Goal: Check status: Check status

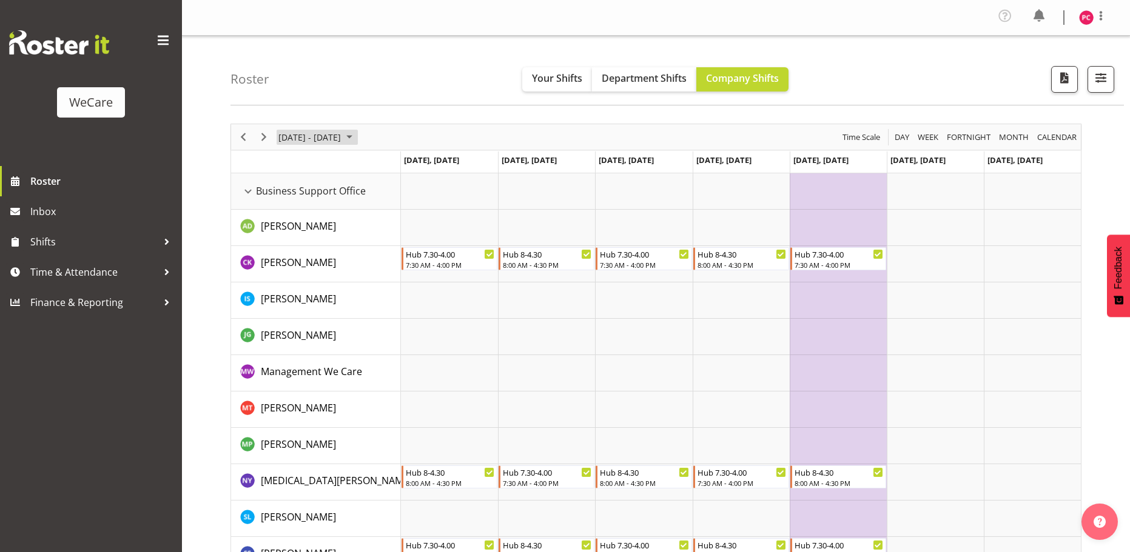
scroll to position [3961, 0]
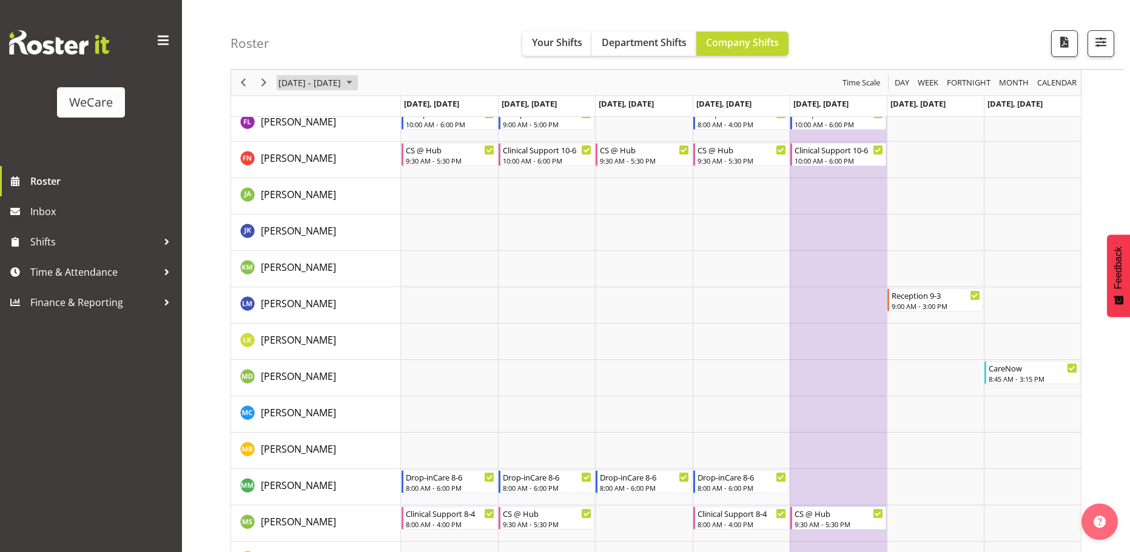
click at [341, 79] on span "[DATE] - [DATE]" at bounding box center [309, 82] width 65 height 15
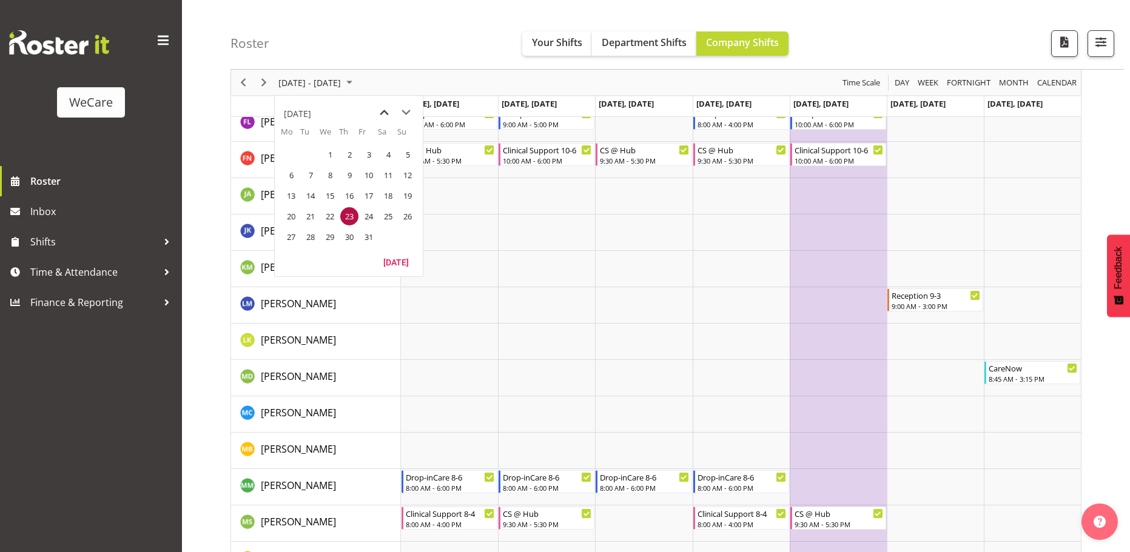
click at [385, 110] on span "previous month" at bounding box center [384, 113] width 21 height 22
click at [292, 151] on span "1" at bounding box center [291, 155] width 18 height 18
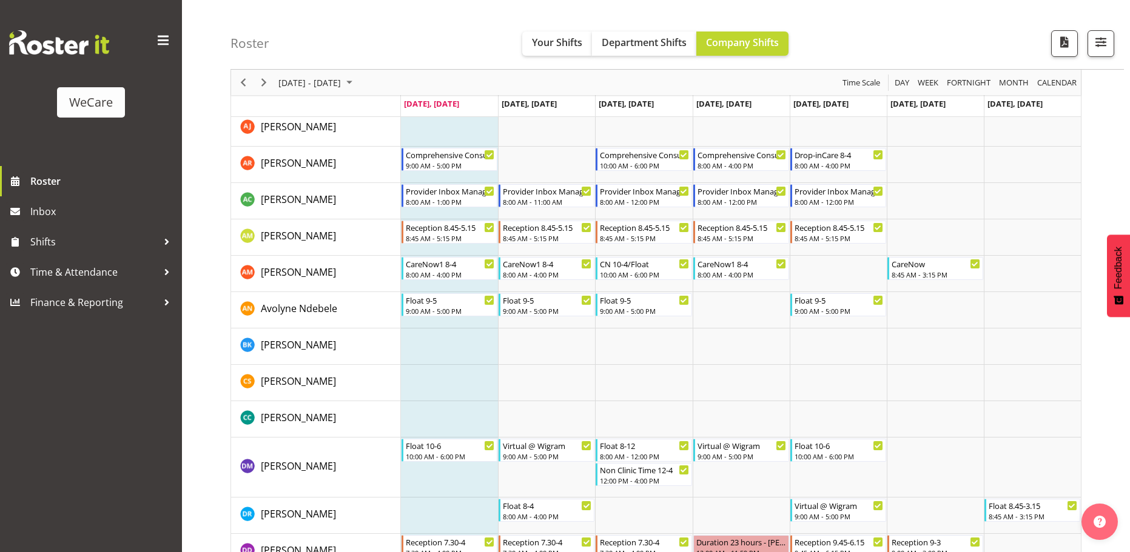
scroll to position [3482, 0]
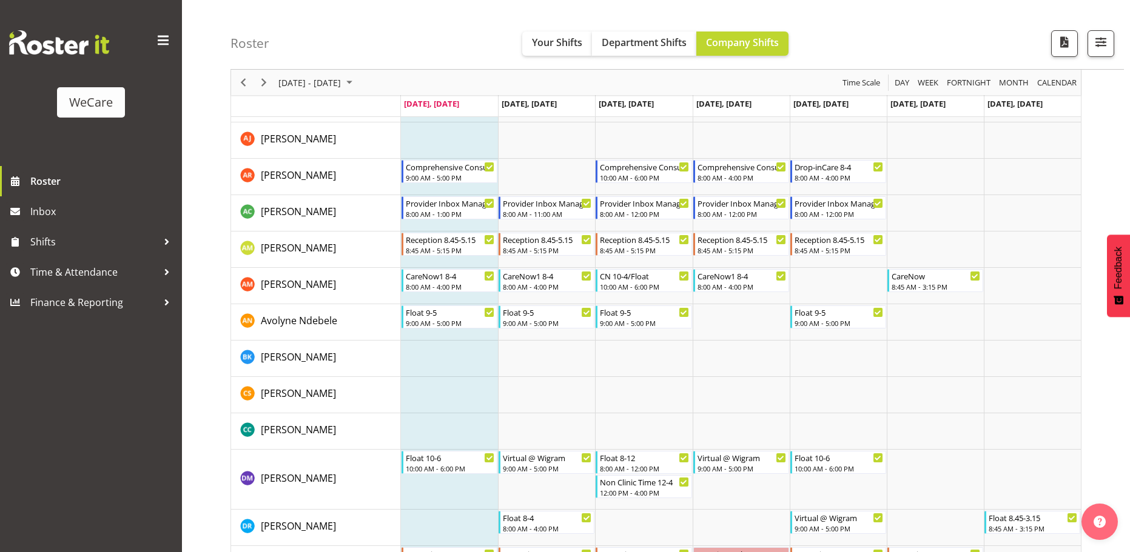
click at [898, 26] on div "Roster Your Shifts Department Shifts Company Shifts All Locations Clear Busines…" at bounding box center [676, 35] width 893 height 70
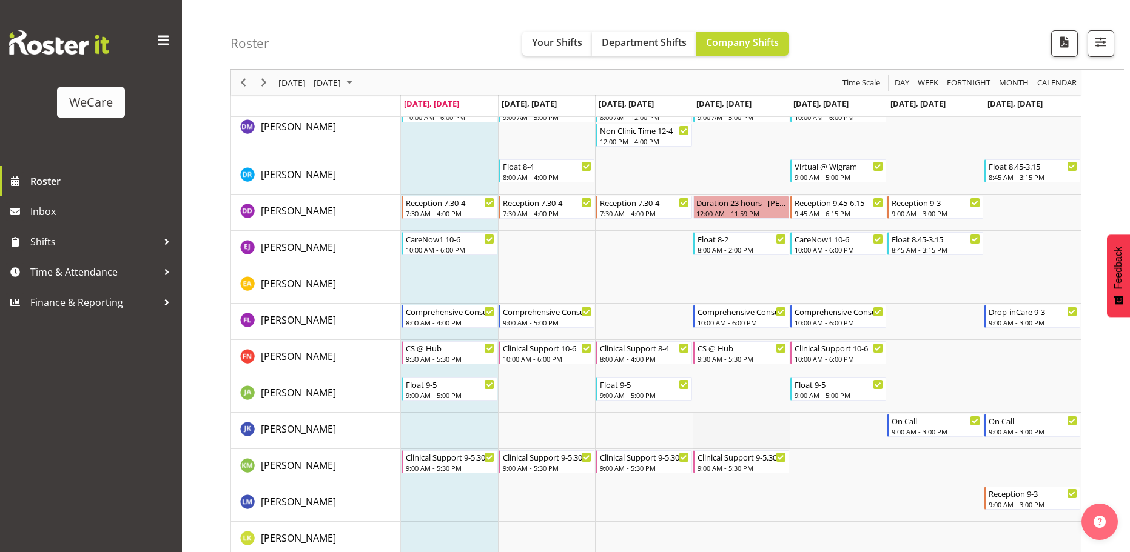
scroll to position [3785, 0]
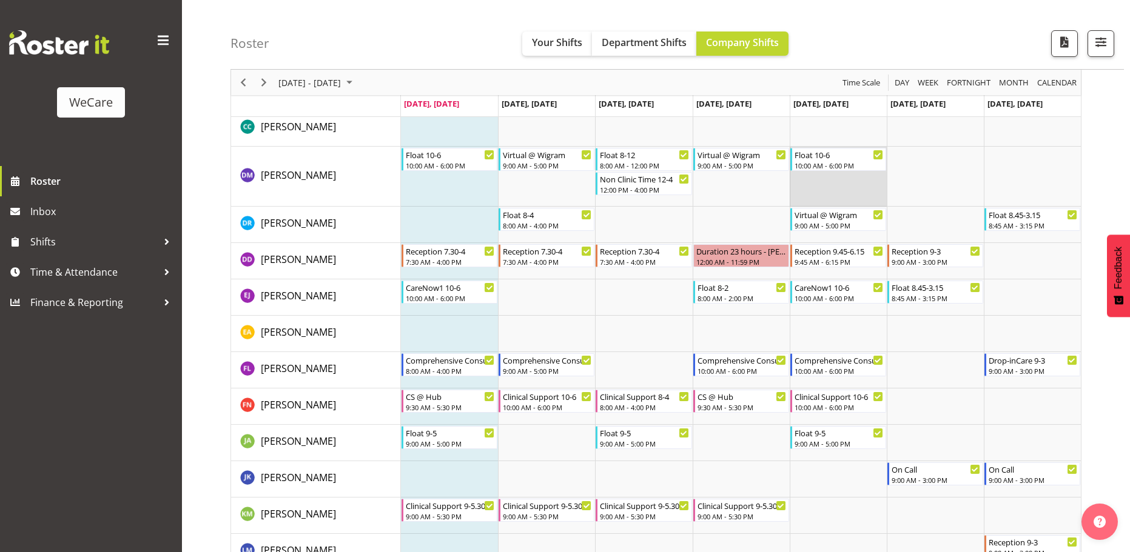
click at [844, 189] on td "Timeline Week of September 1, 2025" at bounding box center [837, 177] width 97 height 60
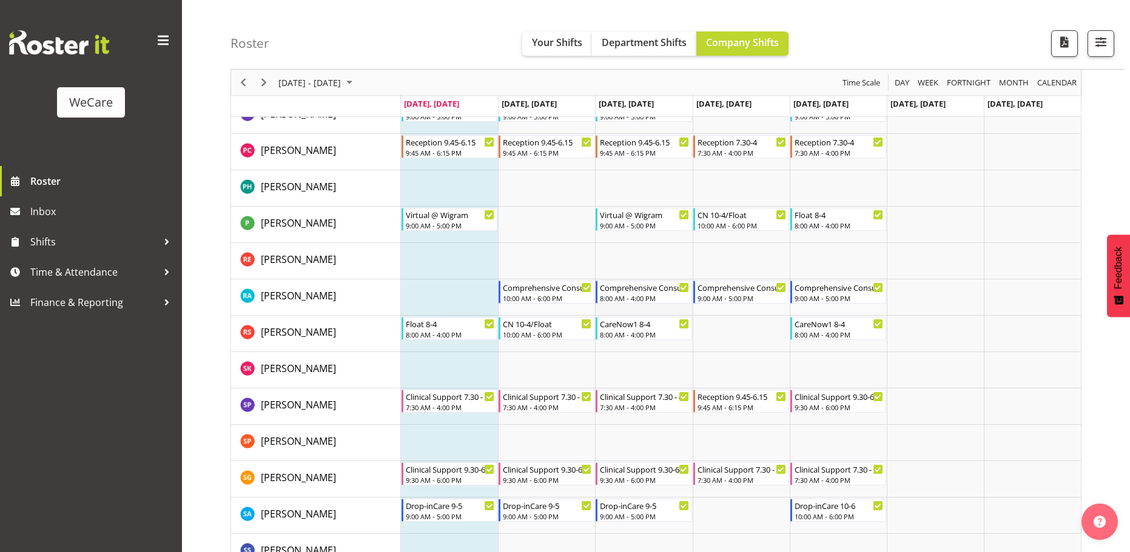
scroll to position [4452, 0]
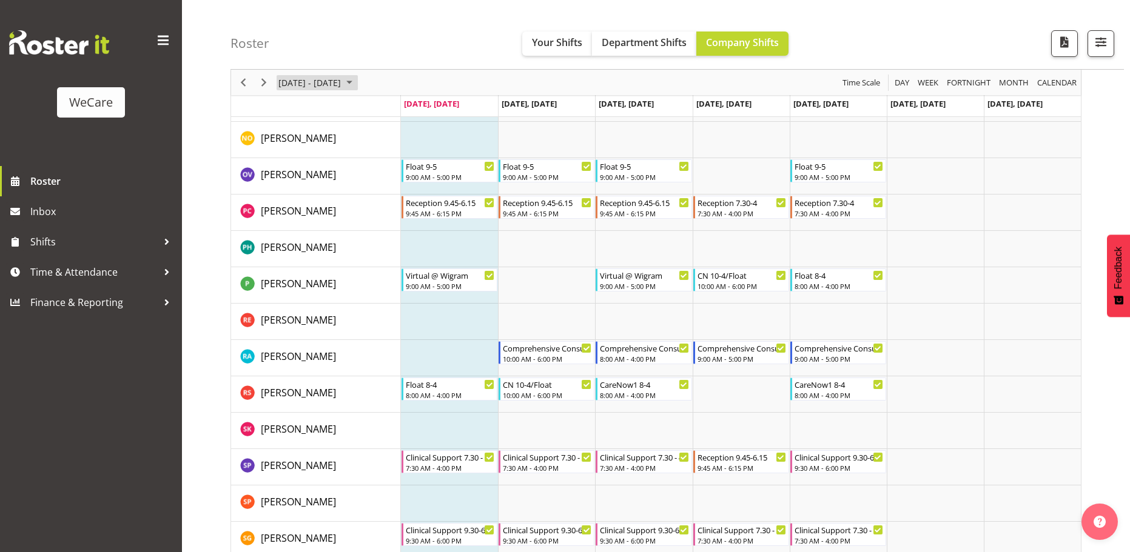
click at [357, 79] on span "September 01 - 07, 2025" at bounding box center [349, 82] width 15 height 15
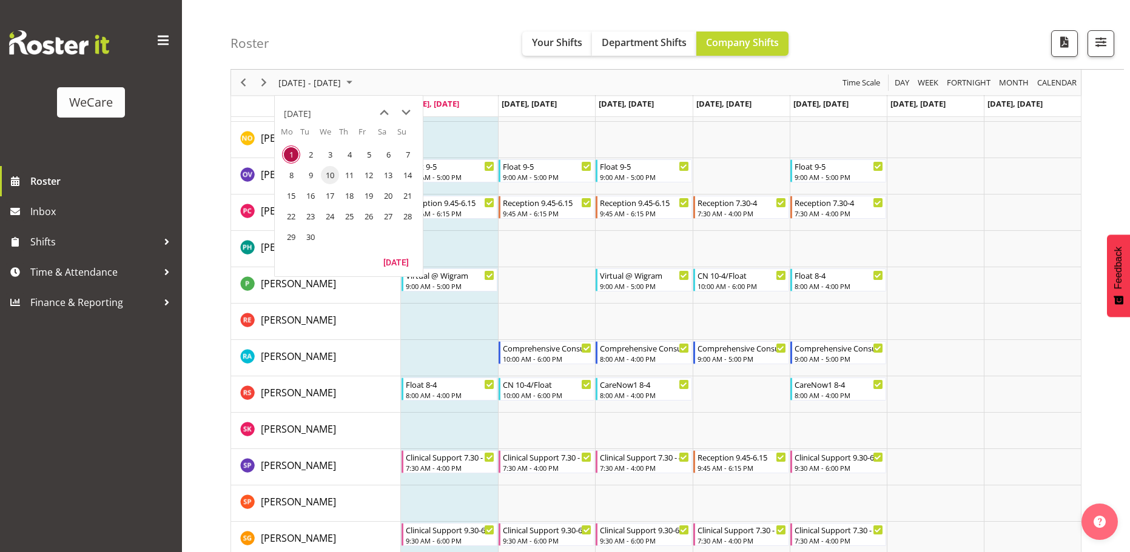
click at [328, 174] on span "10" at bounding box center [330, 175] width 18 height 18
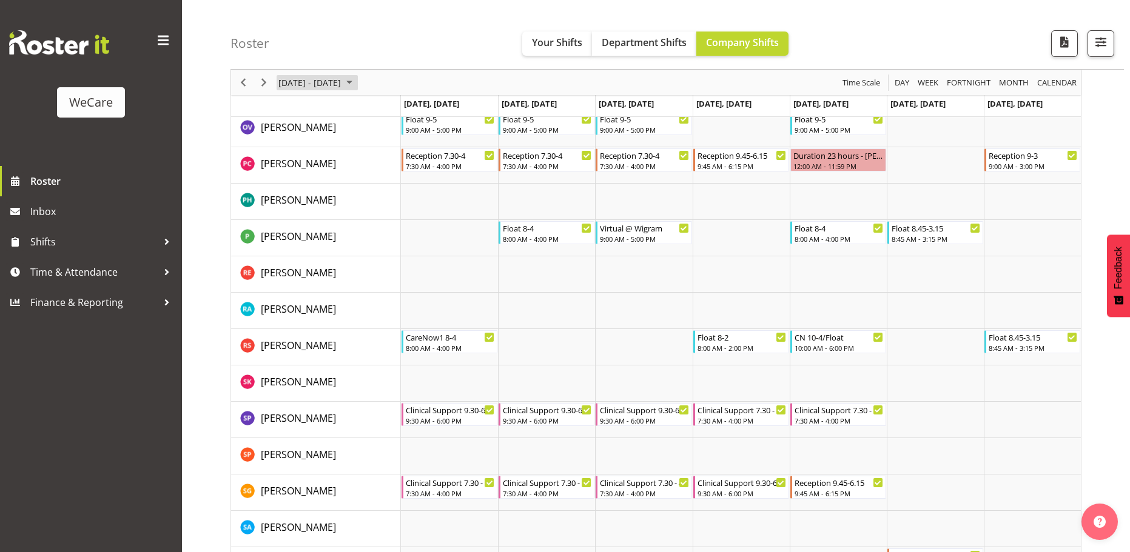
click at [357, 79] on span "September 08 - 14, 2025" at bounding box center [349, 82] width 15 height 15
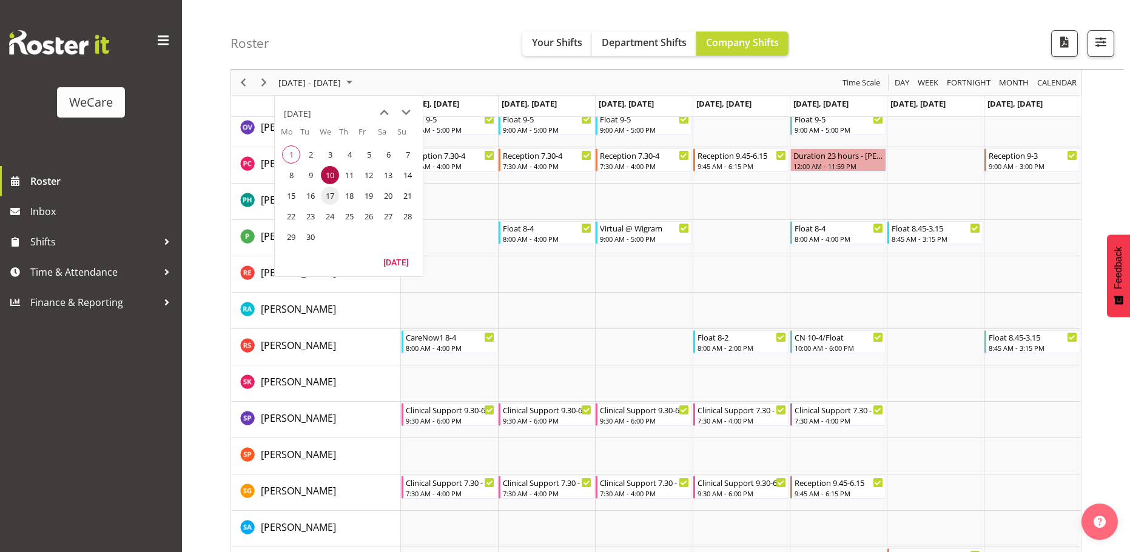
click at [324, 193] on span "17" at bounding box center [330, 196] width 18 height 18
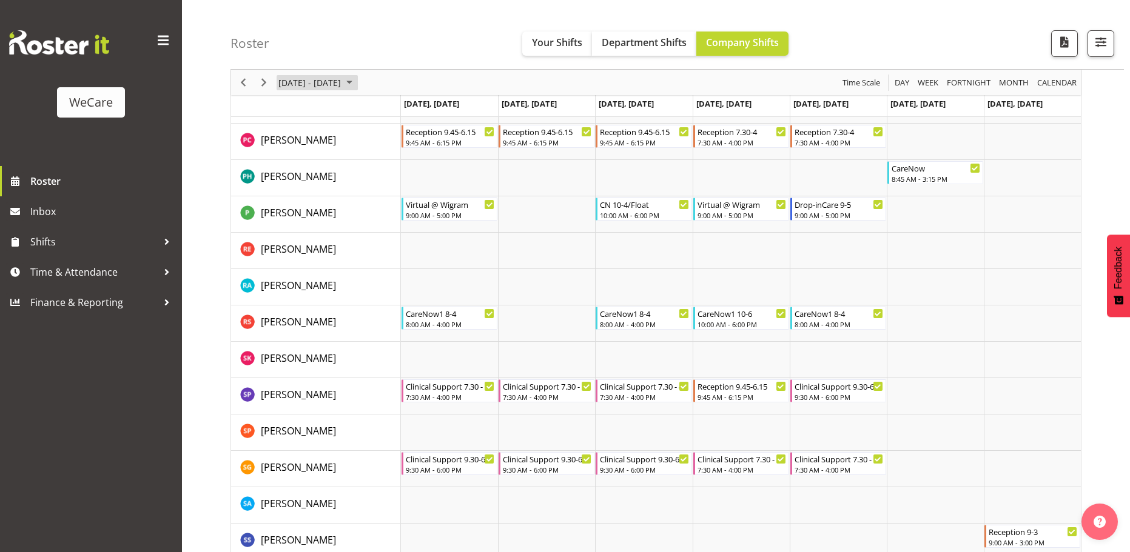
click at [357, 81] on span "September 15 - 21, 2025" at bounding box center [349, 82] width 15 height 15
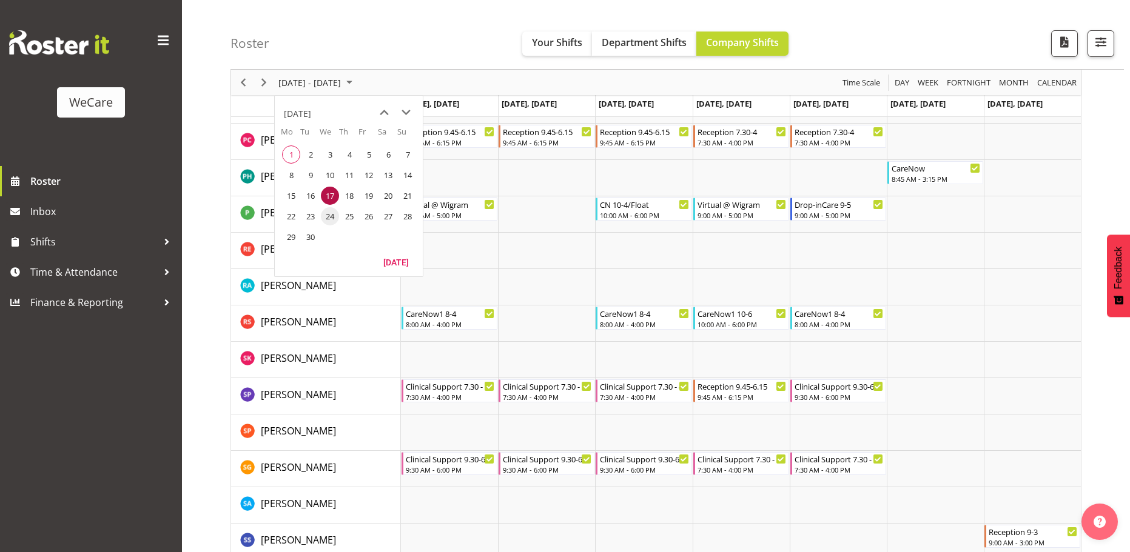
click at [330, 223] on span "24" at bounding box center [330, 216] width 18 height 18
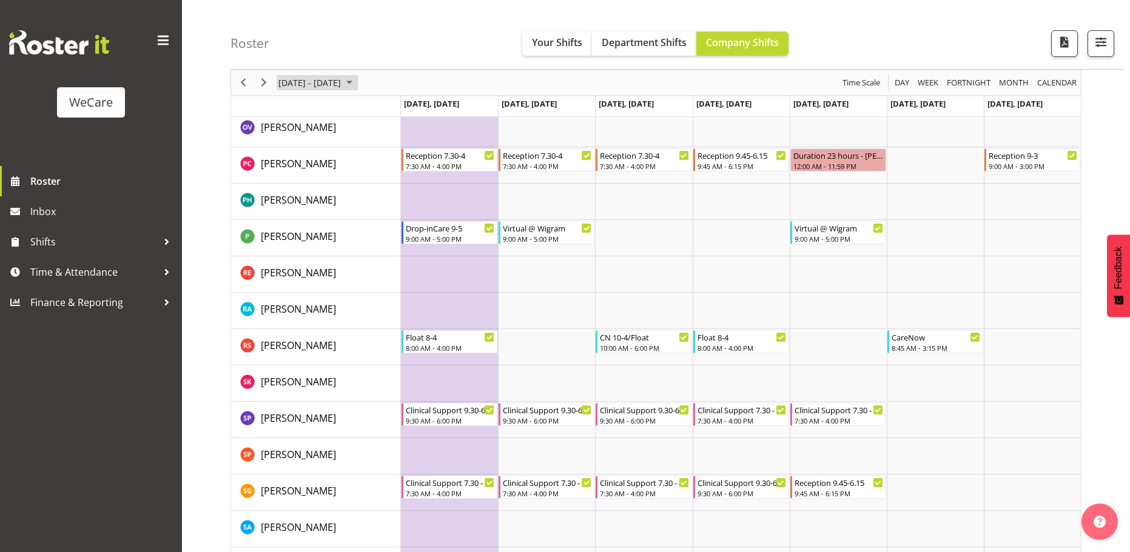
click at [326, 88] on span "[DATE] - [DATE]" at bounding box center [309, 82] width 65 height 15
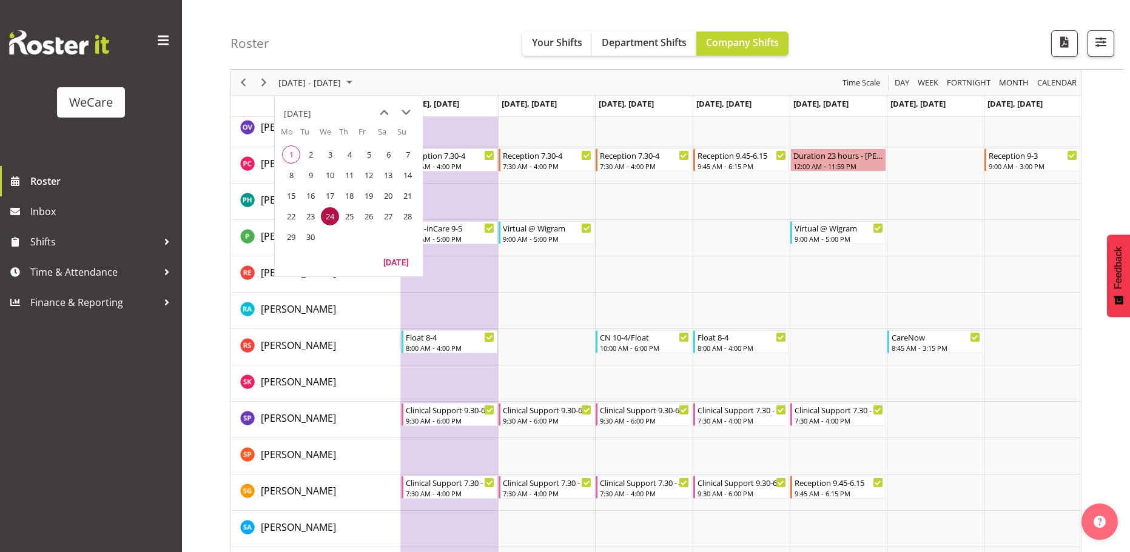
click at [293, 157] on span "1" at bounding box center [291, 155] width 18 height 18
